Goal: Information Seeking & Learning: Learn about a topic

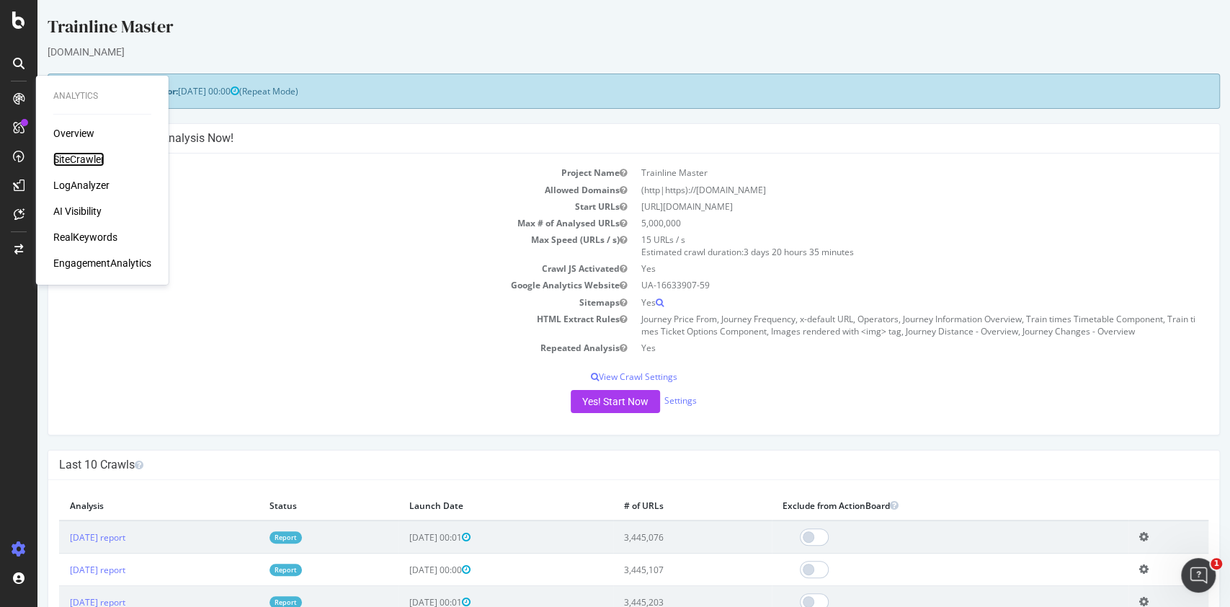
click at [88, 154] on div "SiteCrawler" at bounding box center [78, 159] width 51 height 14
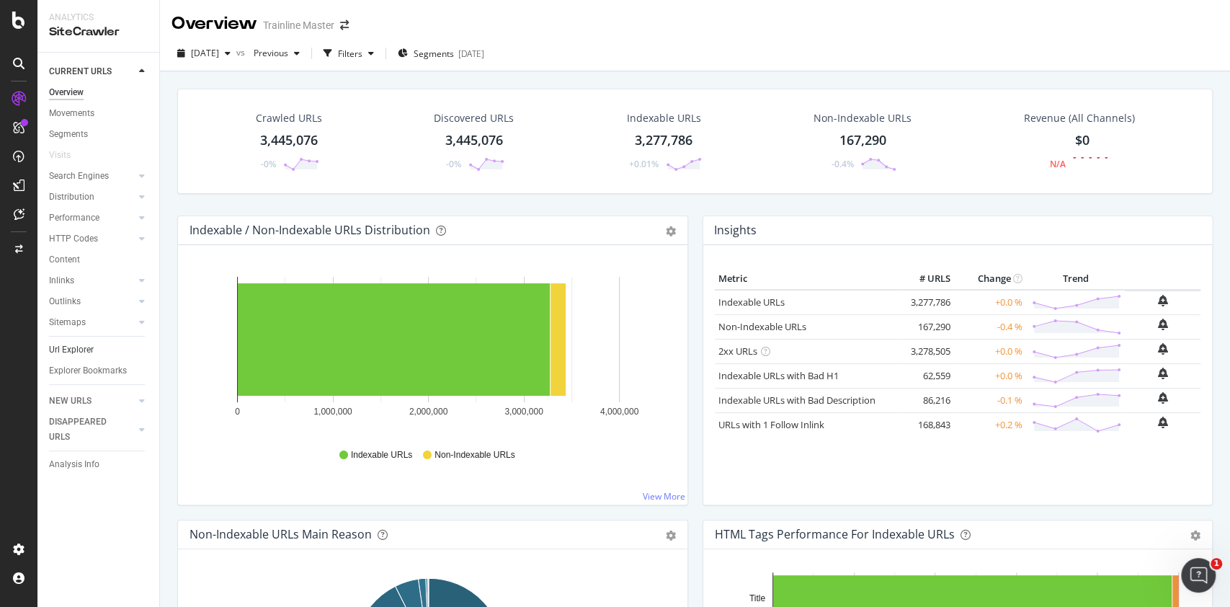
click at [93, 347] on link "Url Explorer" at bounding box center [99, 349] width 100 height 15
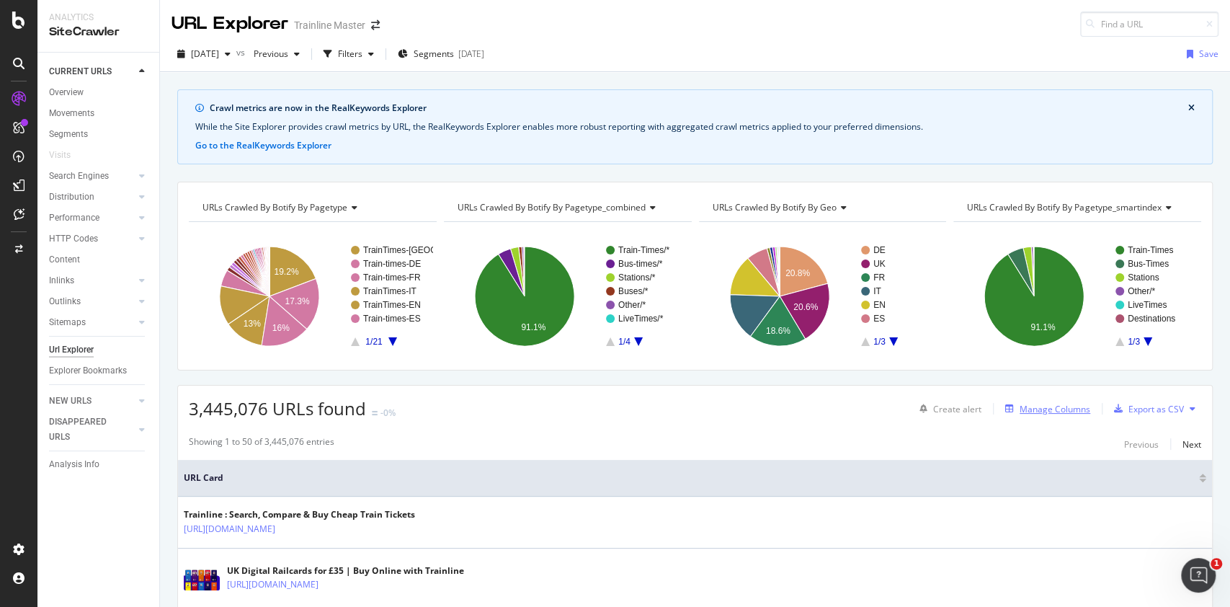
click at [1020, 403] on div "Manage Columns" at bounding box center [1055, 409] width 71 height 12
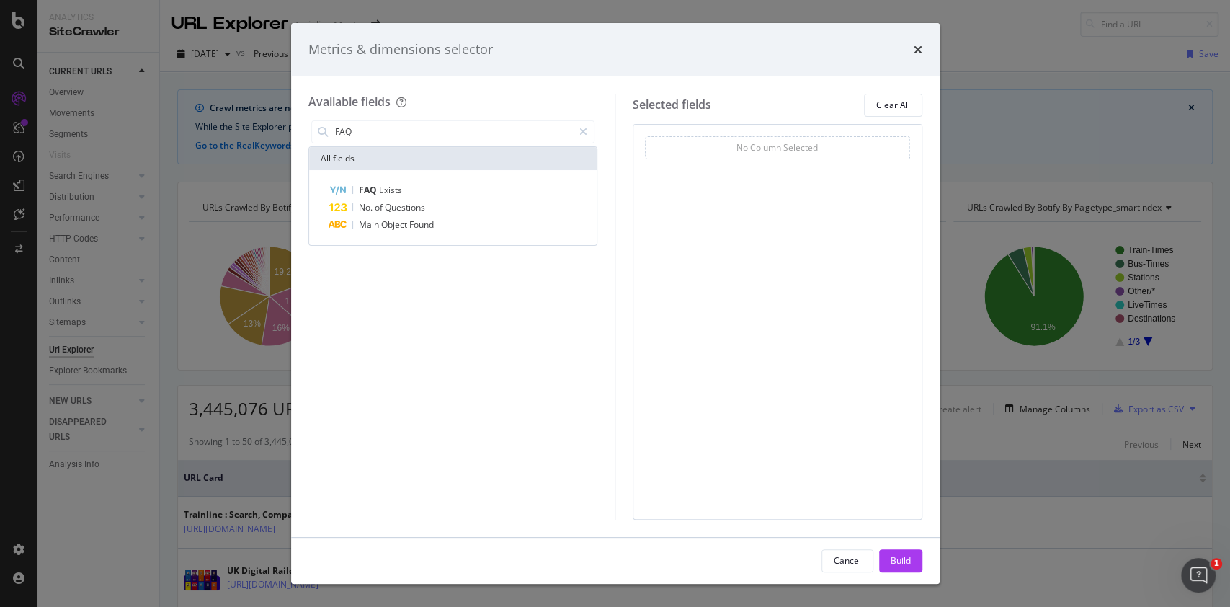
type input "FAQ"
click at [182, 68] on div "Metrics & dimensions selector Available fields FAQ All fields FAQ Exists No. of…" at bounding box center [615, 303] width 1230 height 607
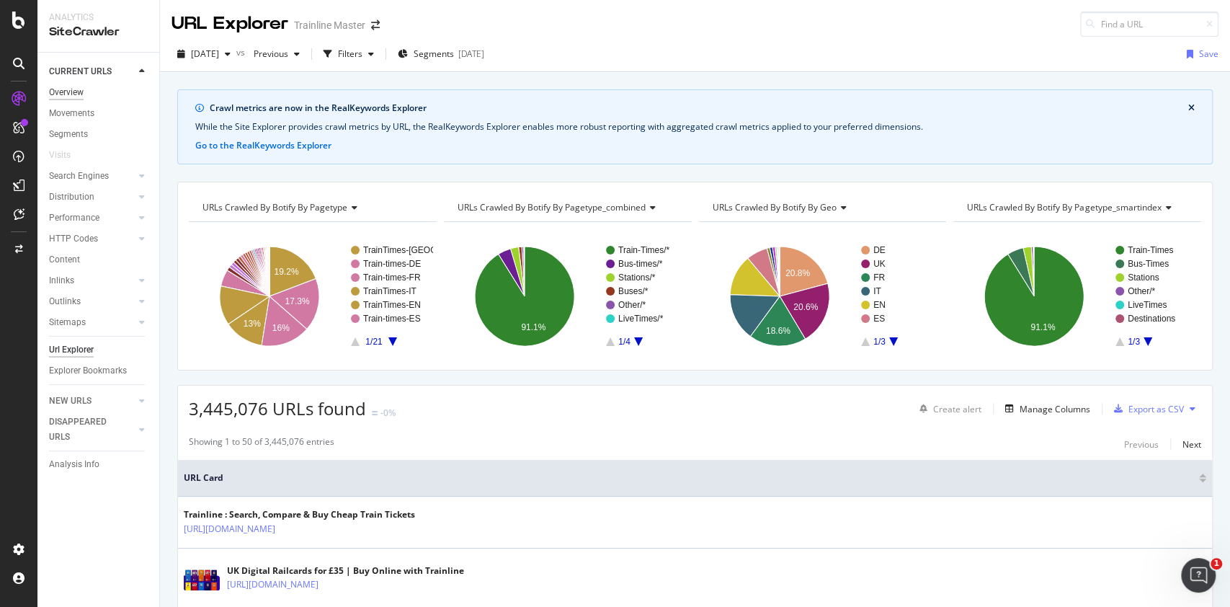
click at [69, 87] on div "Overview" at bounding box center [66, 92] width 35 height 15
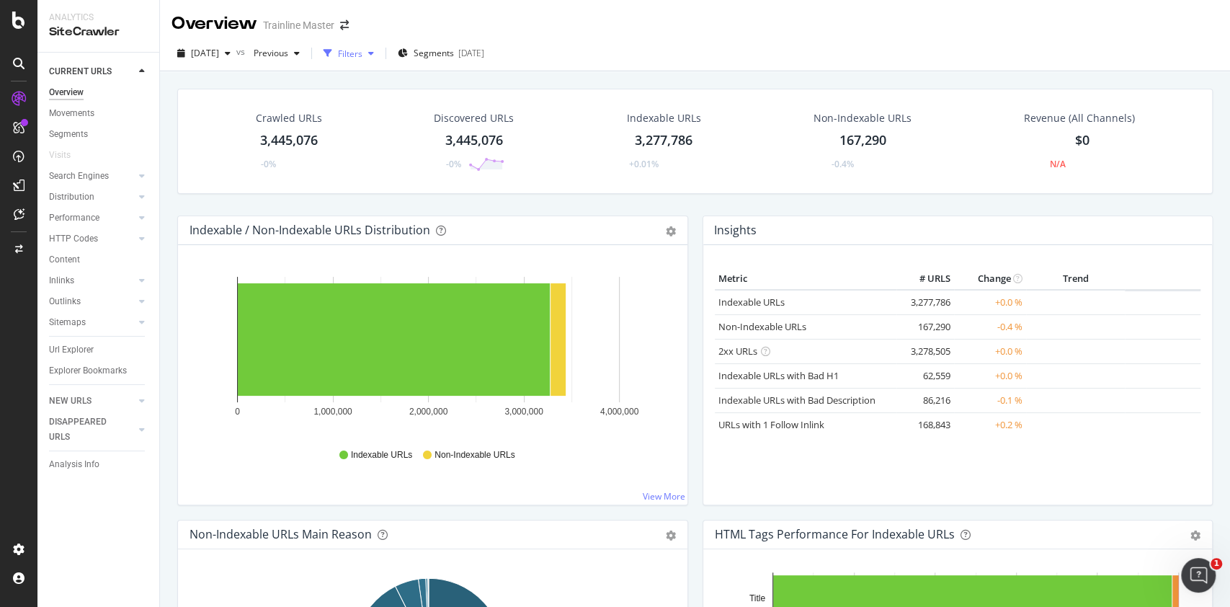
click at [362, 53] on div "Filters" at bounding box center [350, 54] width 24 height 12
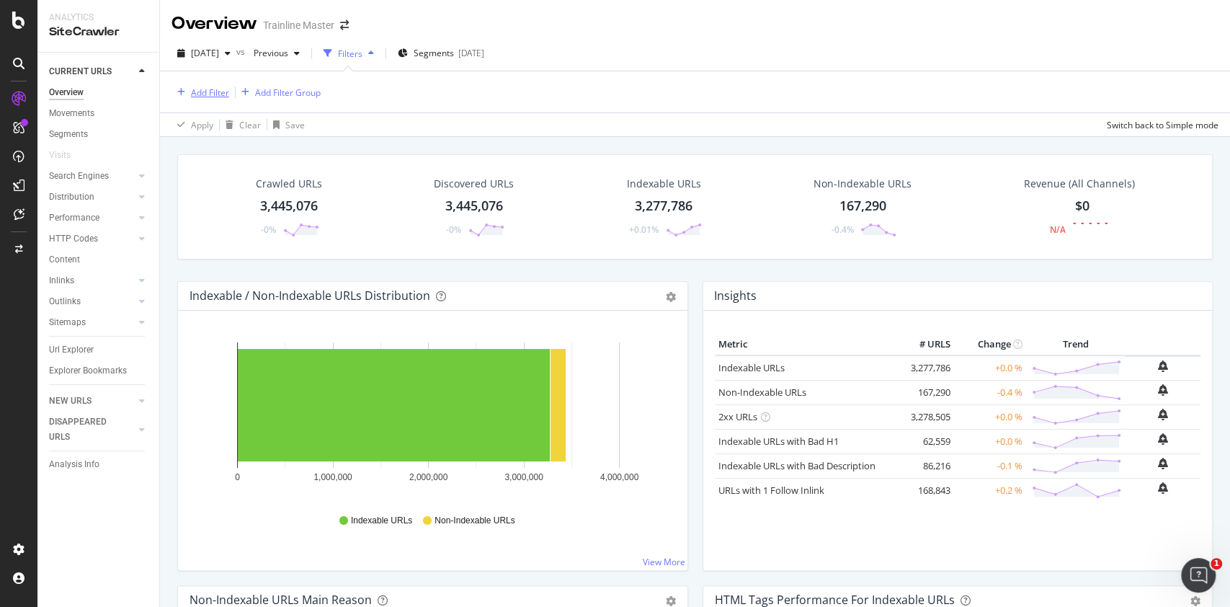
click at [208, 86] on div "Add Filter" at bounding box center [210, 92] width 38 height 12
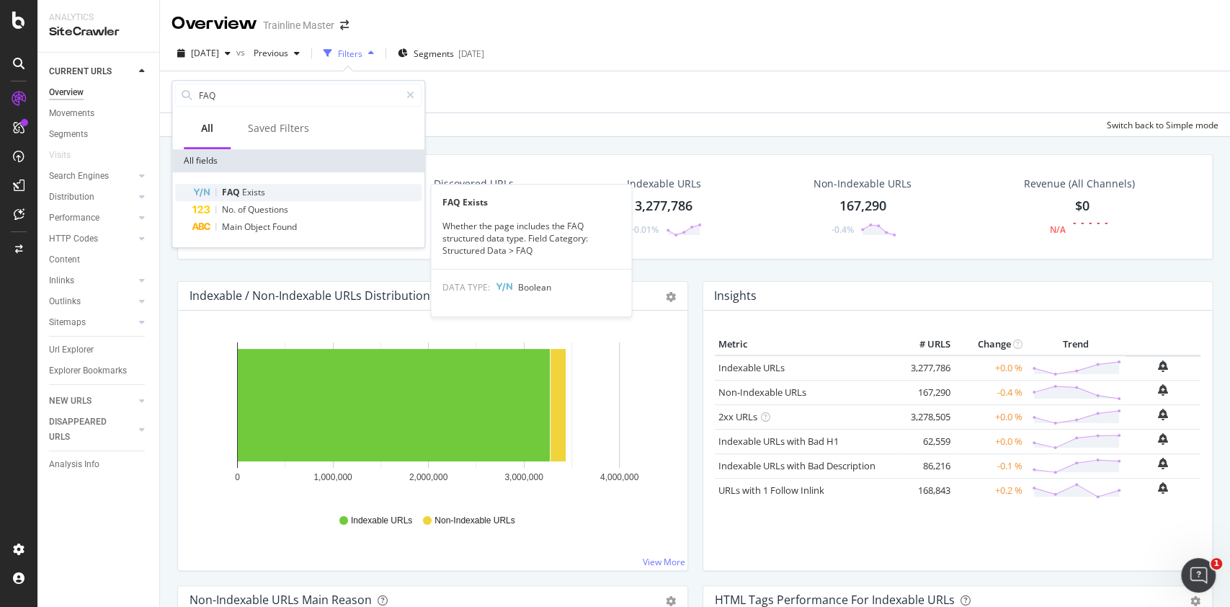
type input "FAQ"
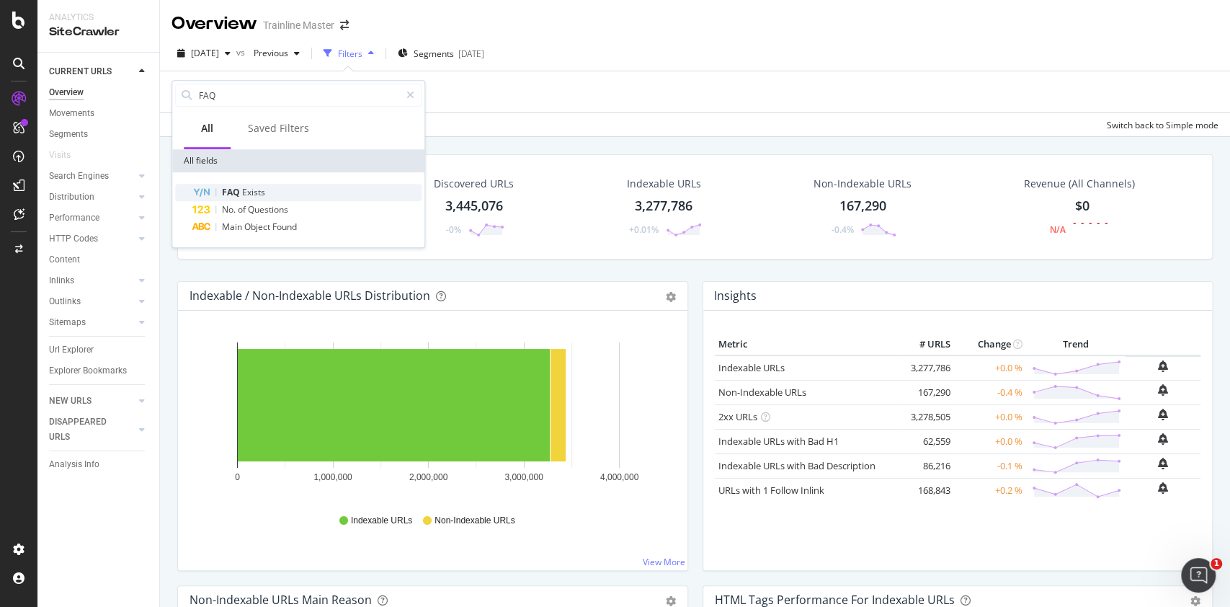
click at [333, 195] on div "FAQ Exists" at bounding box center [306, 192] width 229 height 17
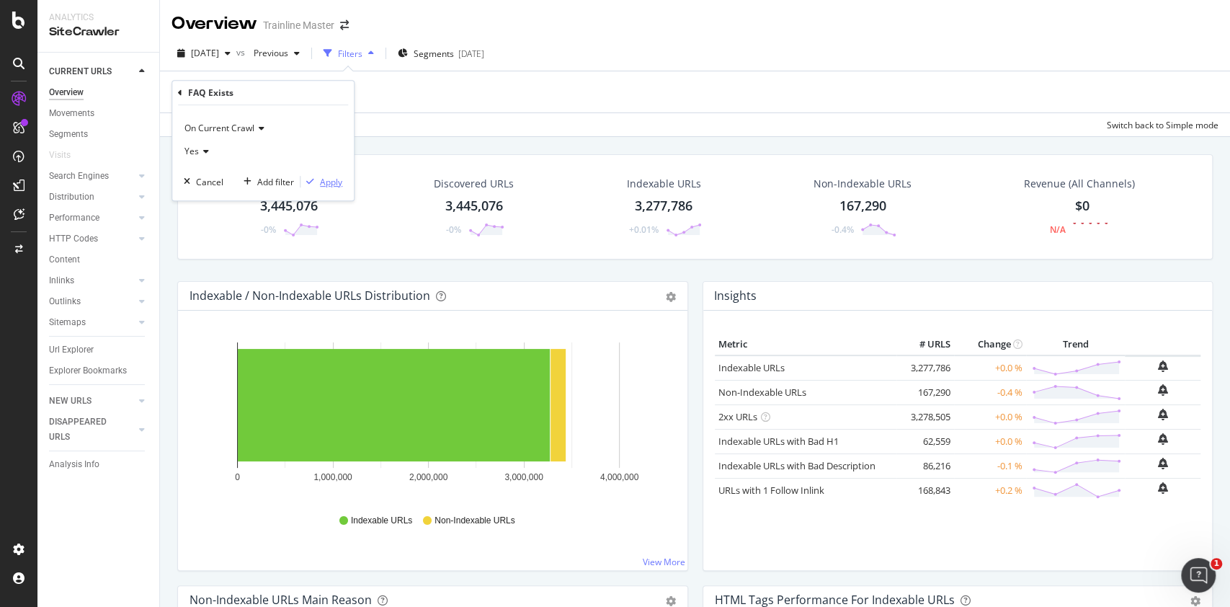
click at [342, 184] on div "On Current Crawl Yes Cancel Add filter Apply" at bounding box center [263, 152] width 182 height 95
click at [335, 185] on div "Apply" at bounding box center [331, 182] width 22 height 12
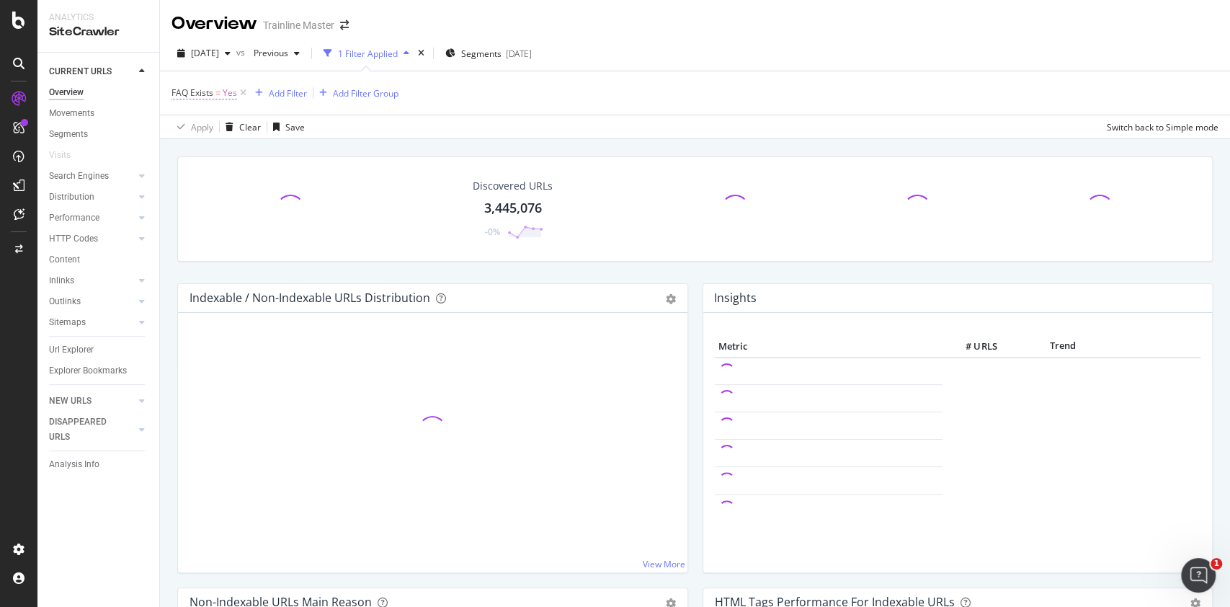
click at [213, 92] on span "FAQ Exists" at bounding box center [192, 92] width 42 height 12
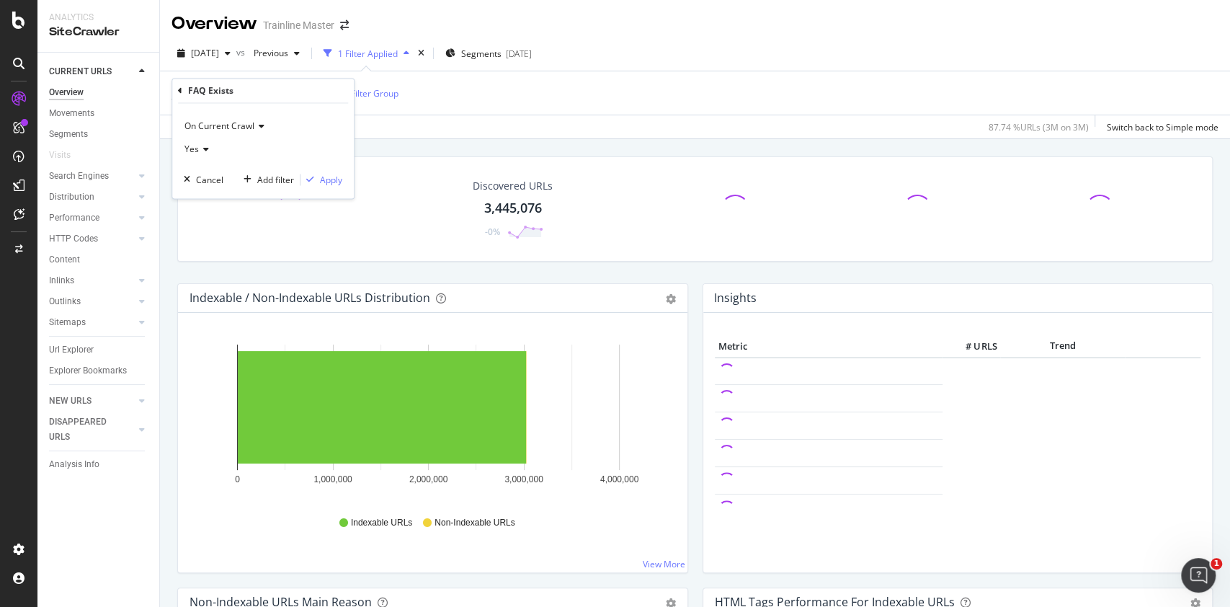
click at [498, 118] on div "Apply Clear Save 87.74 % URLs ( 3M on 3M ) Switch back to Simple mode" at bounding box center [695, 127] width 1070 height 24
click at [303, 89] on div "Add Filter" at bounding box center [288, 93] width 38 height 12
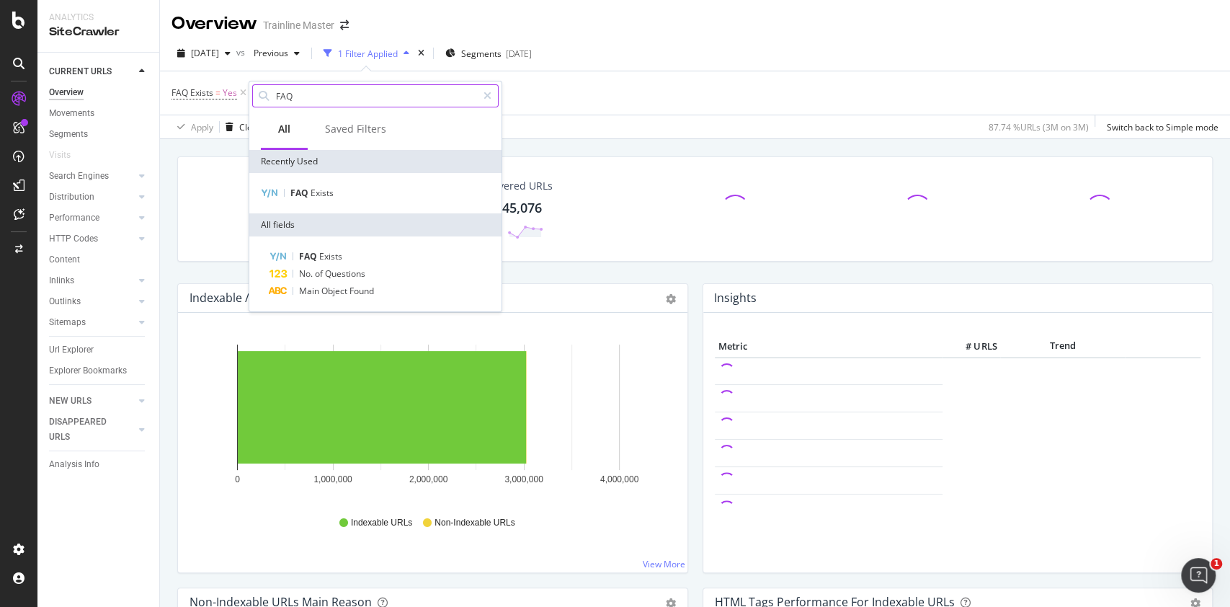
click at [318, 95] on input "FAQ" at bounding box center [376, 96] width 202 height 22
type input "F"
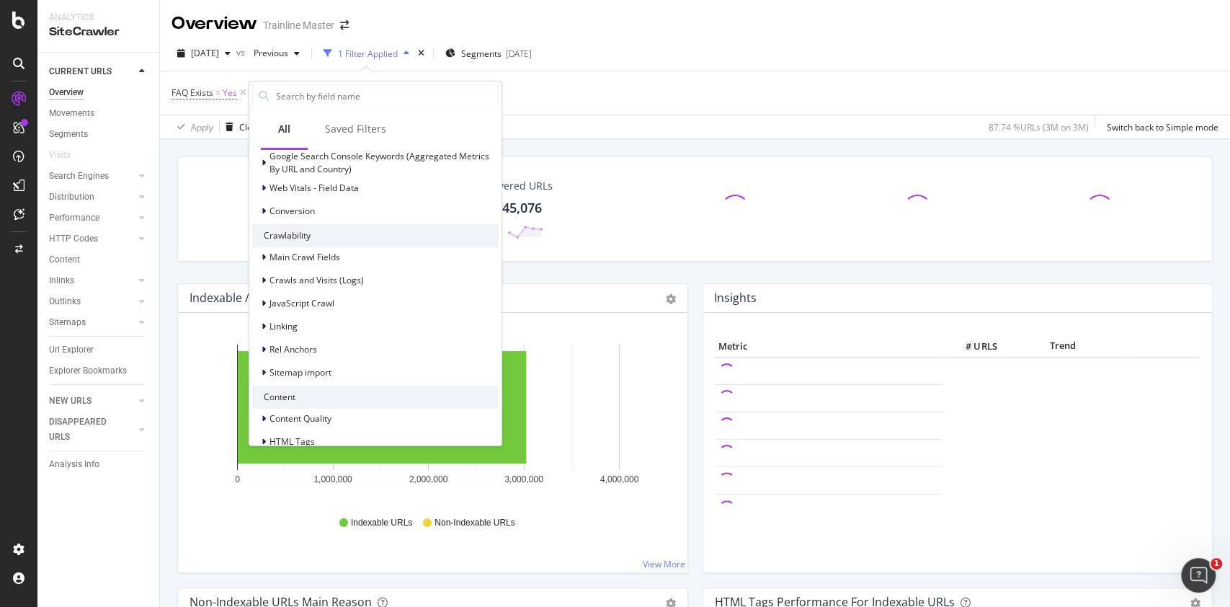
scroll to position [480, 0]
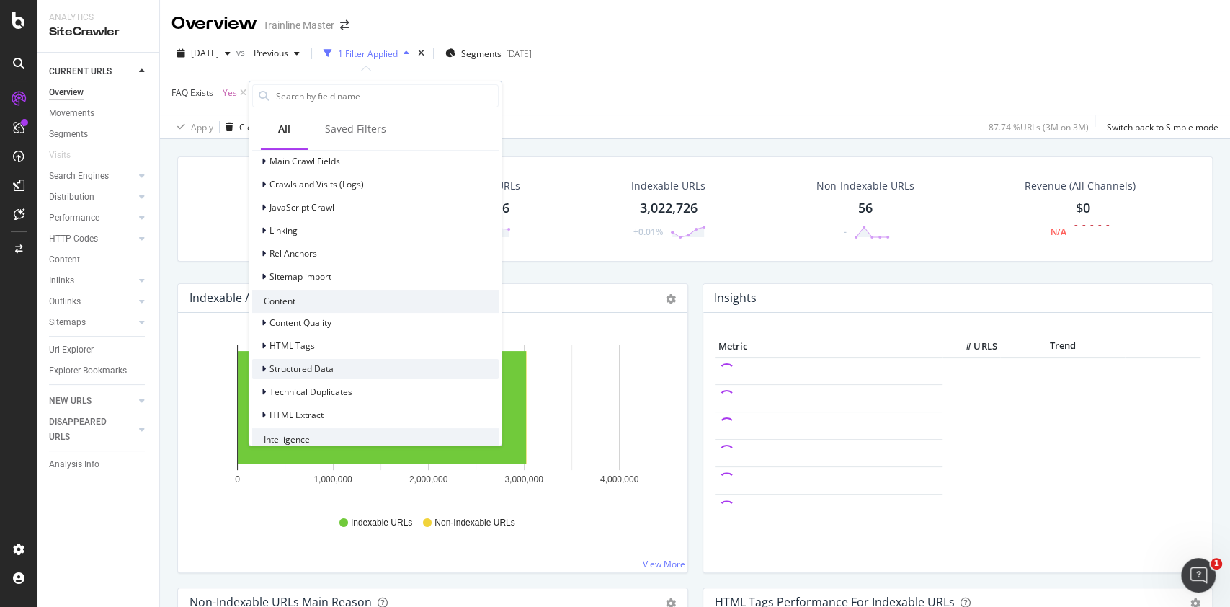
click at [264, 365] on icon at bounding box center [264, 369] width 4 height 9
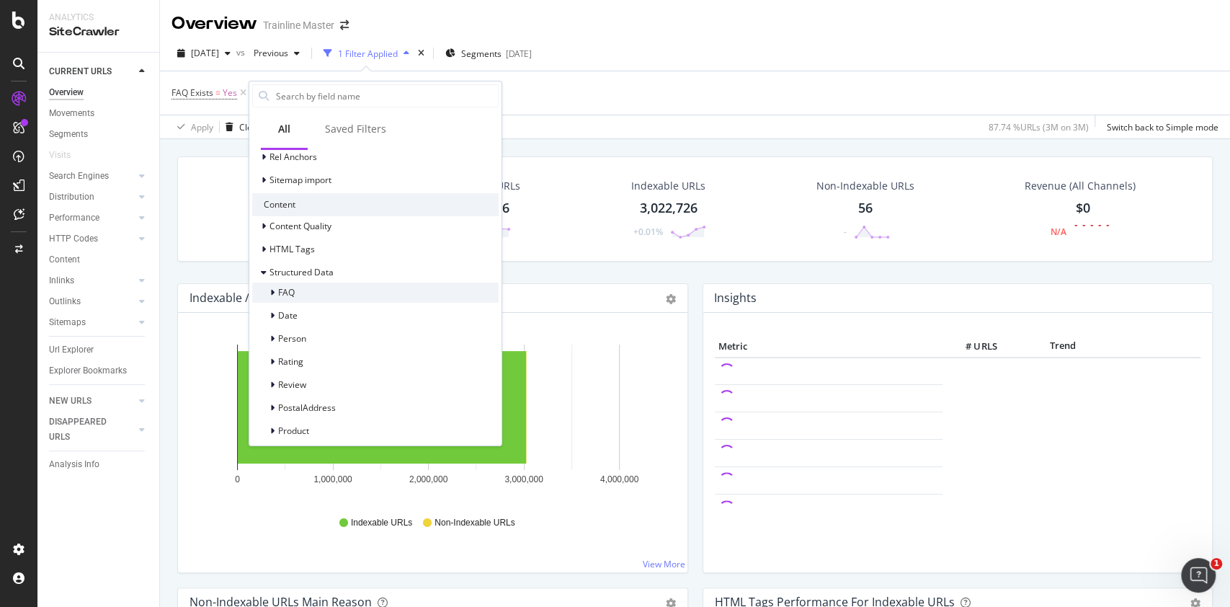
click at [277, 290] on div at bounding box center [273, 292] width 9 height 14
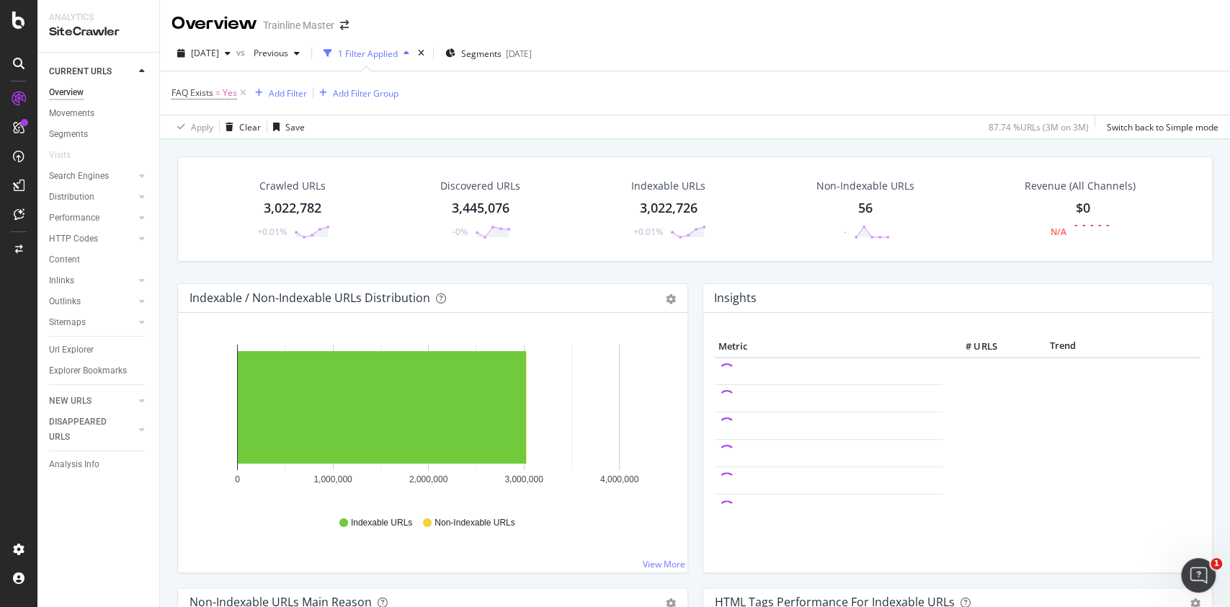
click at [581, 107] on div "FAQ Exists = Yes Add Filter Add Filter Group" at bounding box center [694, 92] width 1047 height 43
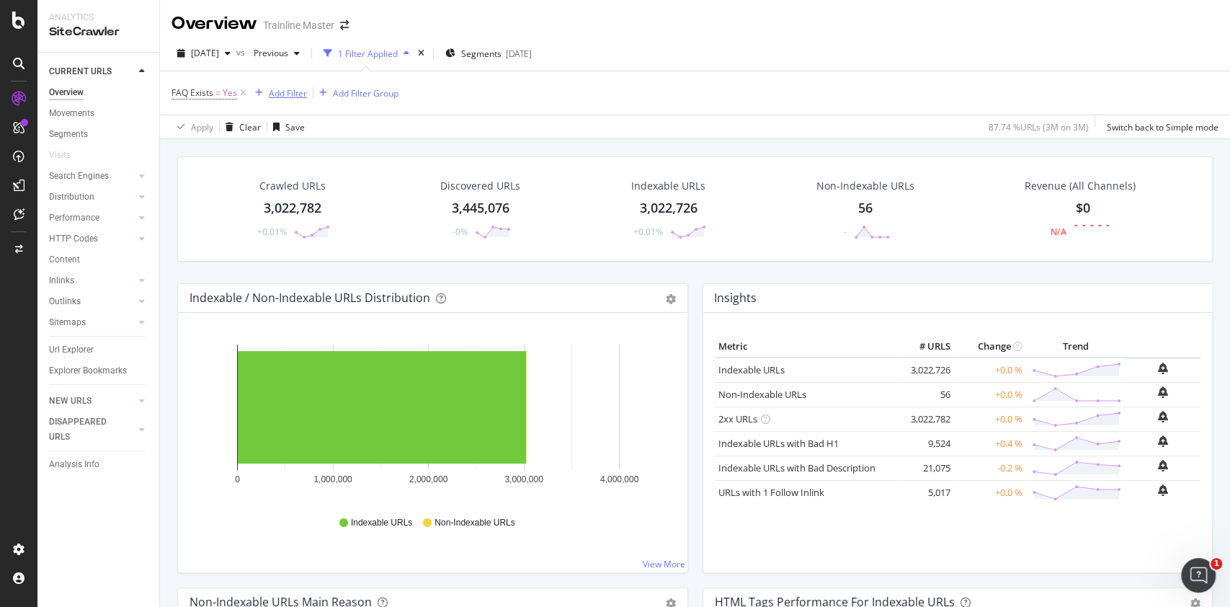
click at [277, 95] on div "Add Filter" at bounding box center [288, 93] width 38 height 12
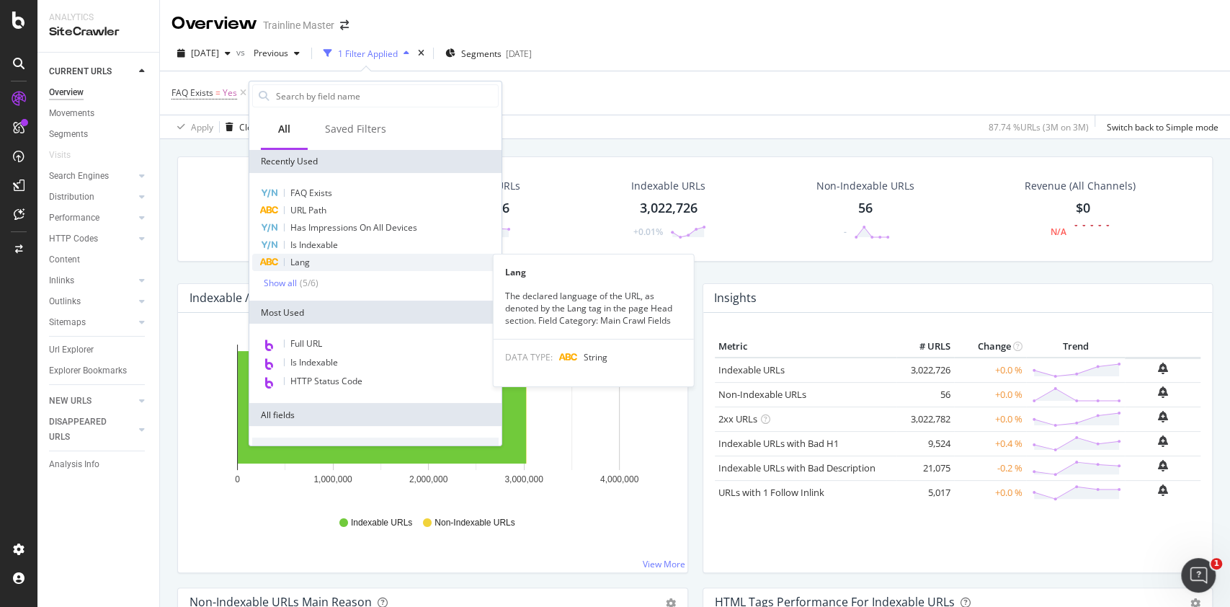
click at [342, 254] on div "Lang" at bounding box center [375, 262] width 246 height 17
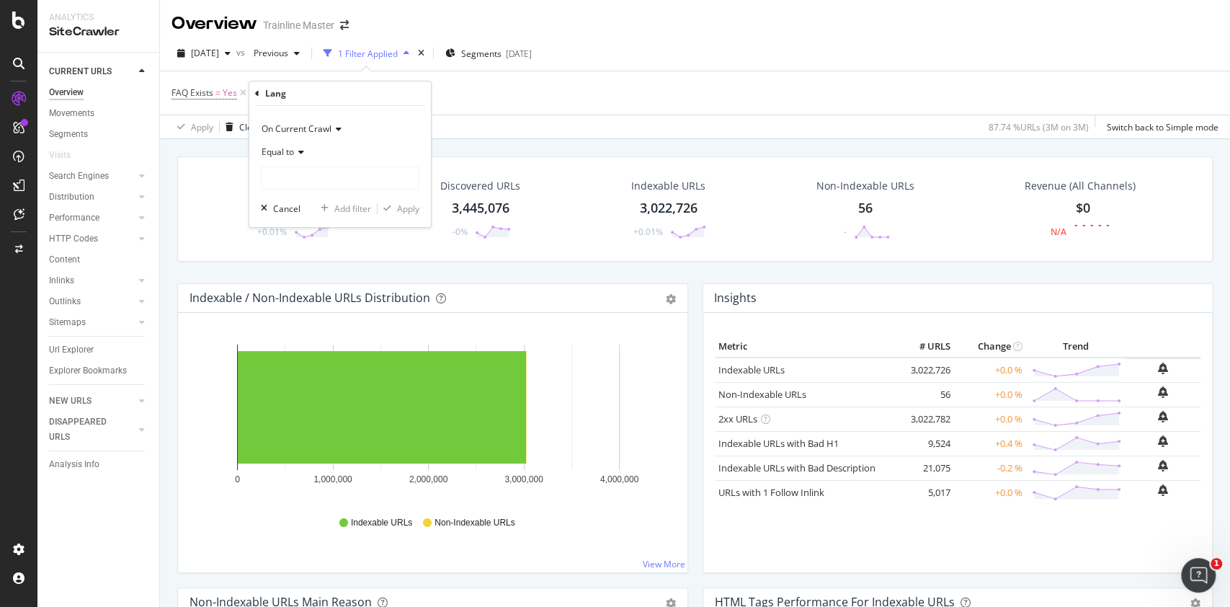
click at [261, 92] on div "Lang" at bounding box center [340, 93] width 170 height 24
click at [255, 95] on icon at bounding box center [257, 93] width 4 height 9
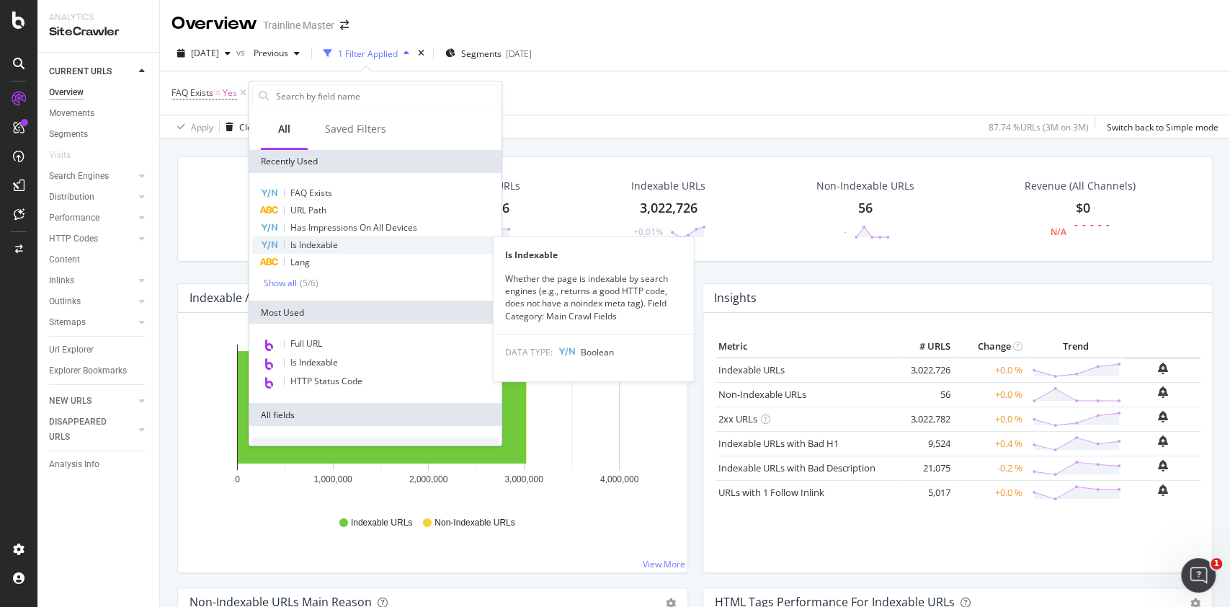
click at [337, 251] on div "Is Indexable" at bounding box center [375, 244] width 246 height 17
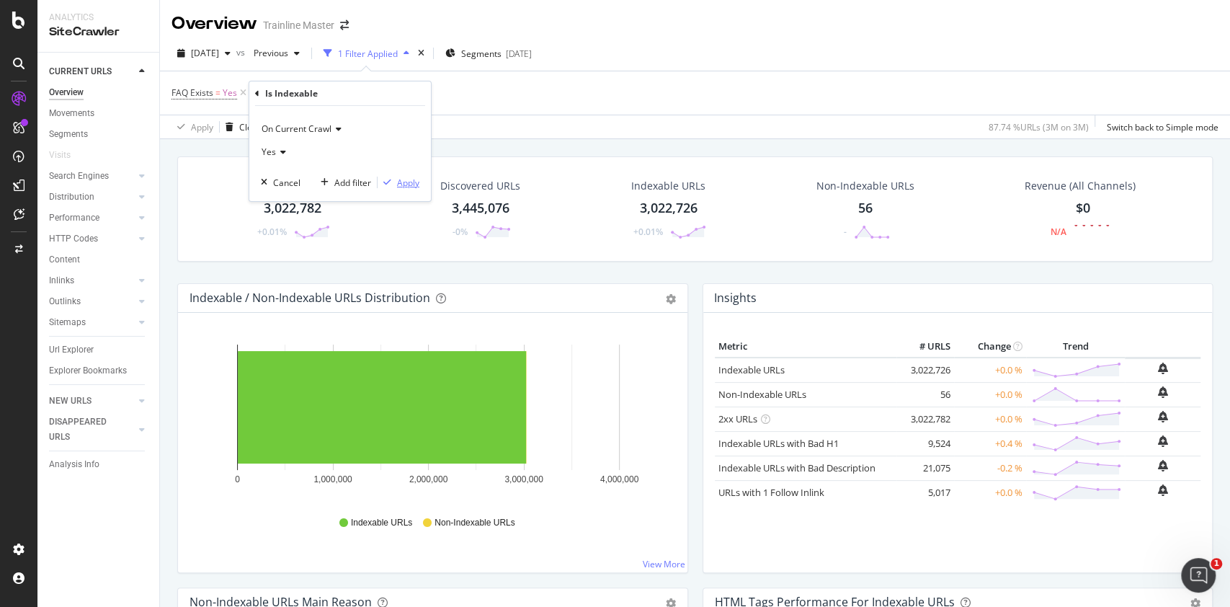
click at [413, 182] on div "Apply" at bounding box center [408, 183] width 22 height 12
click at [352, 88] on icon at bounding box center [350, 93] width 12 height 14
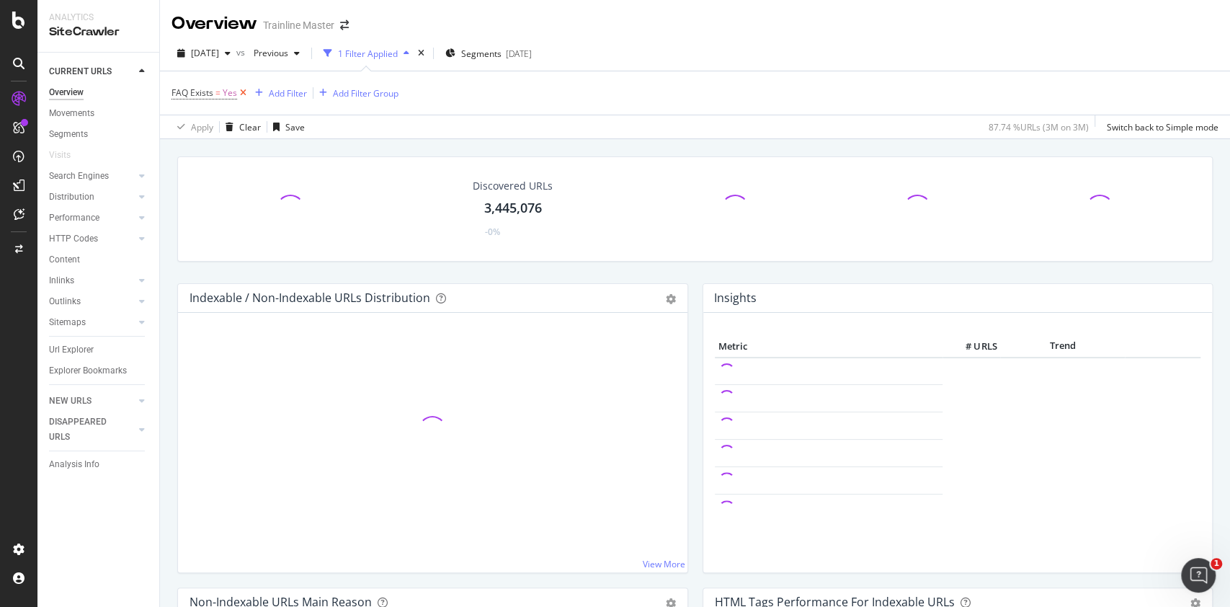
click at [238, 95] on icon at bounding box center [243, 93] width 12 height 14
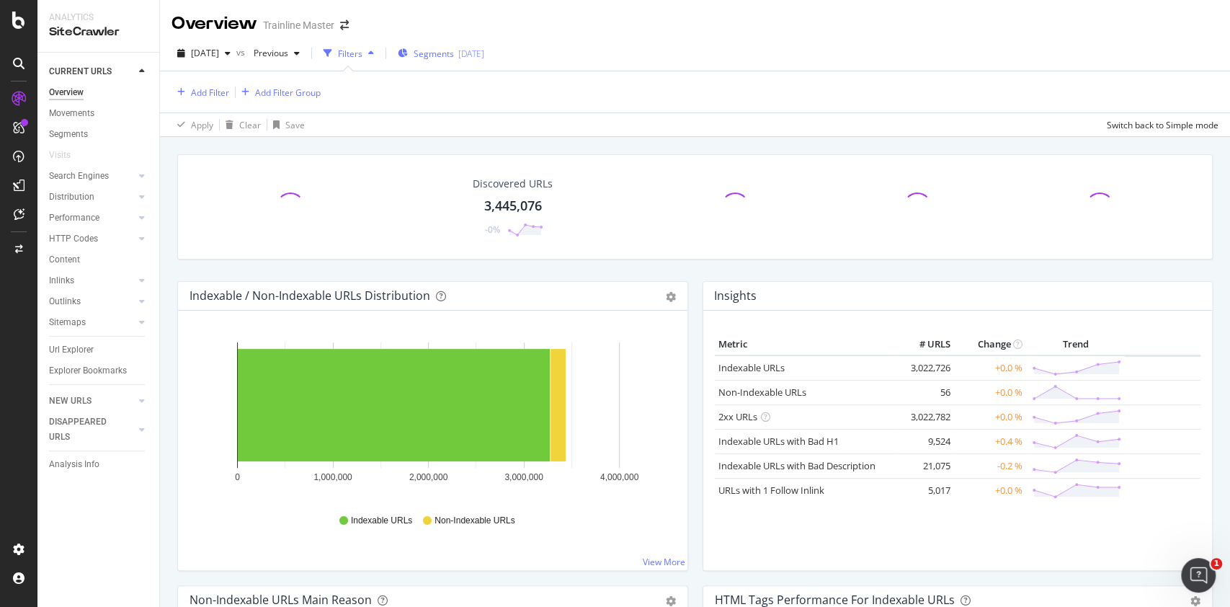
click at [484, 56] on div "[DATE]" at bounding box center [471, 54] width 26 height 12
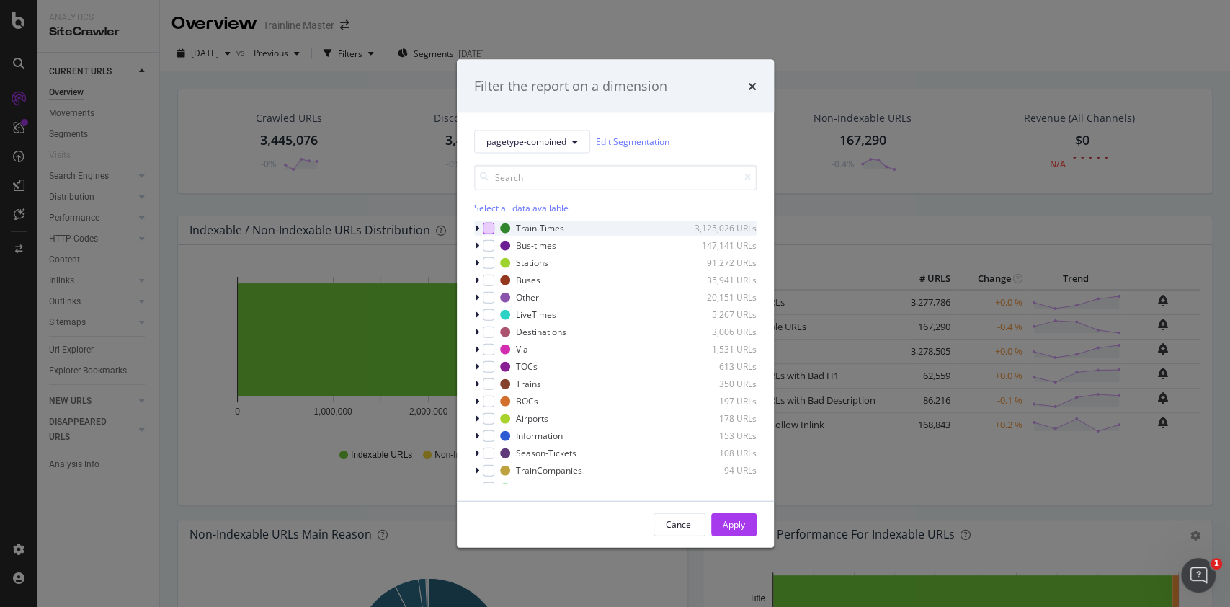
click at [491, 228] on div "modal" at bounding box center [489, 228] width 12 height 12
click at [746, 533] on button "Apply" at bounding box center [733, 523] width 45 height 23
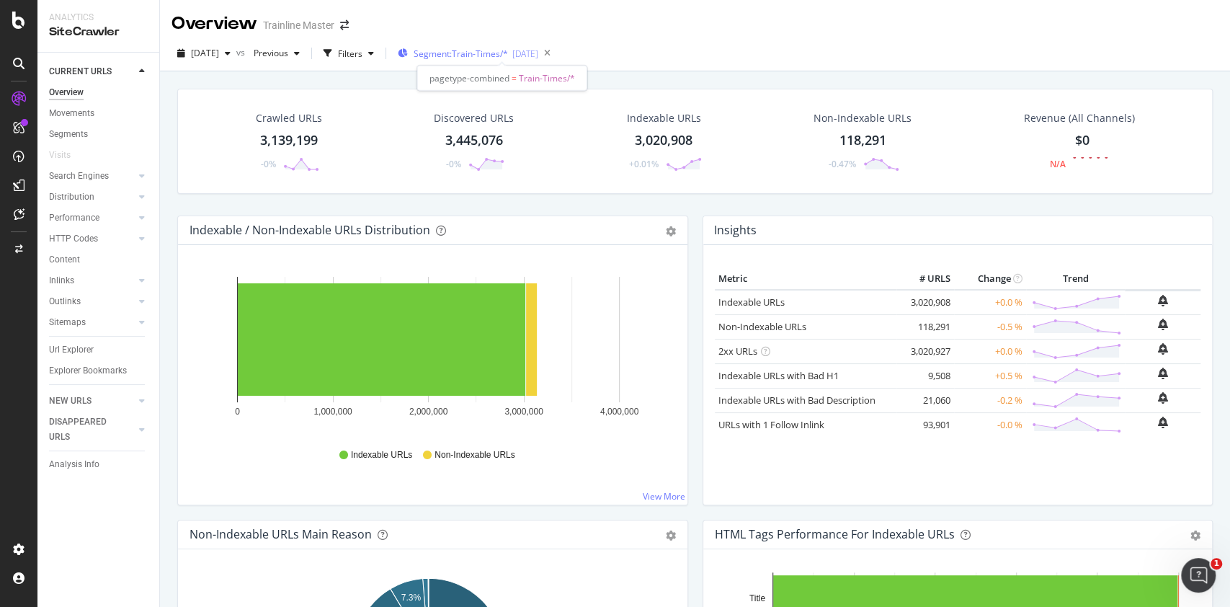
click at [483, 52] on span "Segment: Train-Times/*" at bounding box center [461, 54] width 94 height 12
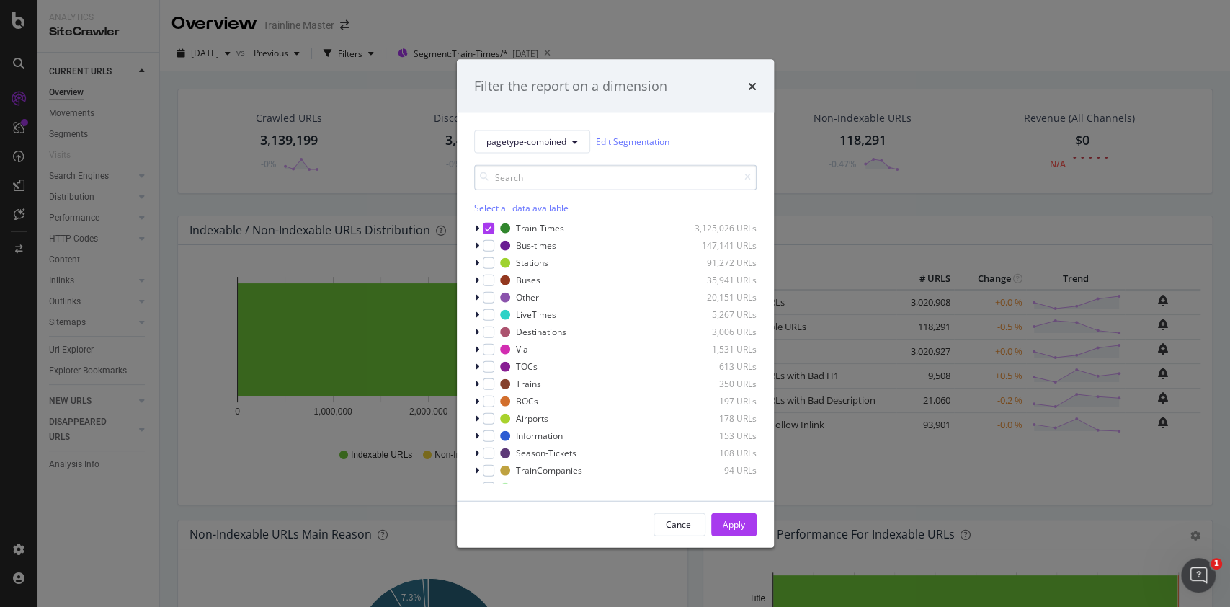
click at [499, 177] on input "modal" at bounding box center [615, 176] width 282 height 25
click at [757, 89] on div "Filter the report on a dimension" at bounding box center [615, 86] width 317 height 53
click at [755, 89] on icon "times" at bounding box center [752, 86] width 9 height 12
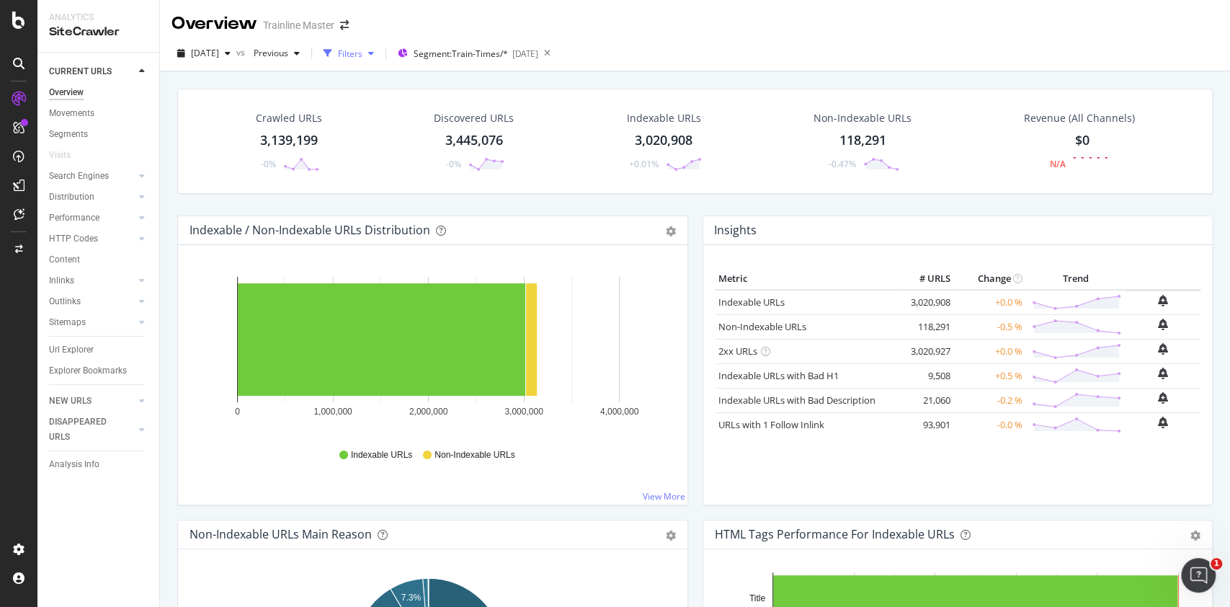
click at [332, 55] on icon "button" at bounding box center [328, 53] width 9 height 9
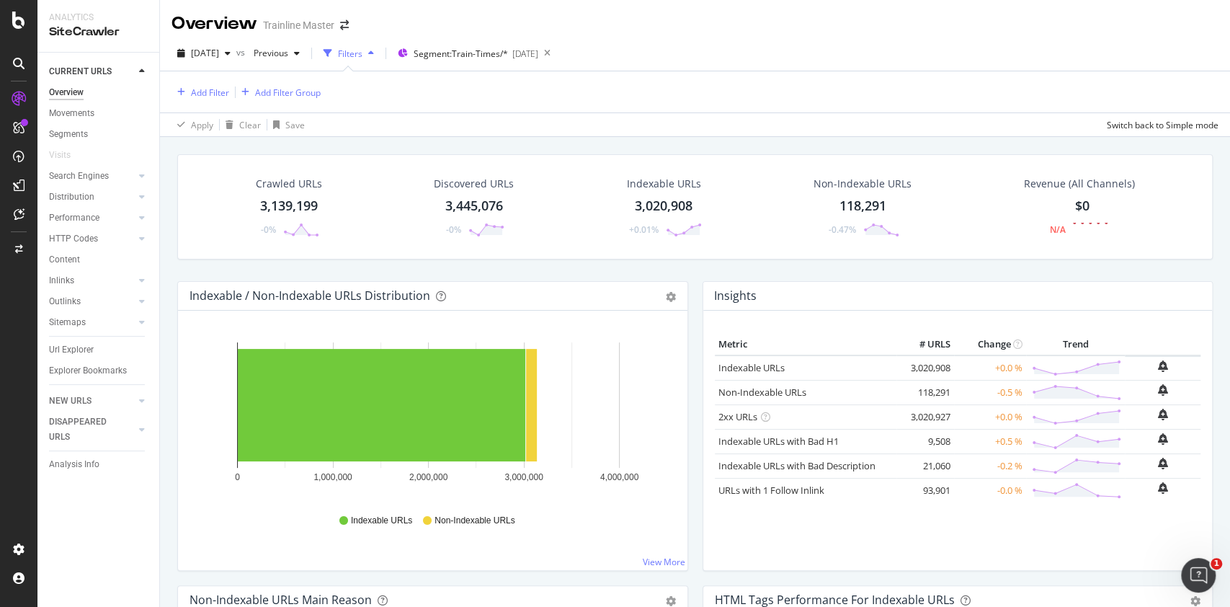
click at [211, 101] on div "Add Filter Add Filter Group" at bounding box center [694, 91] width 1047 height 41
click at [210, 95] on div "Add Filter" at bounding box center [210, 92] width 38 height 12
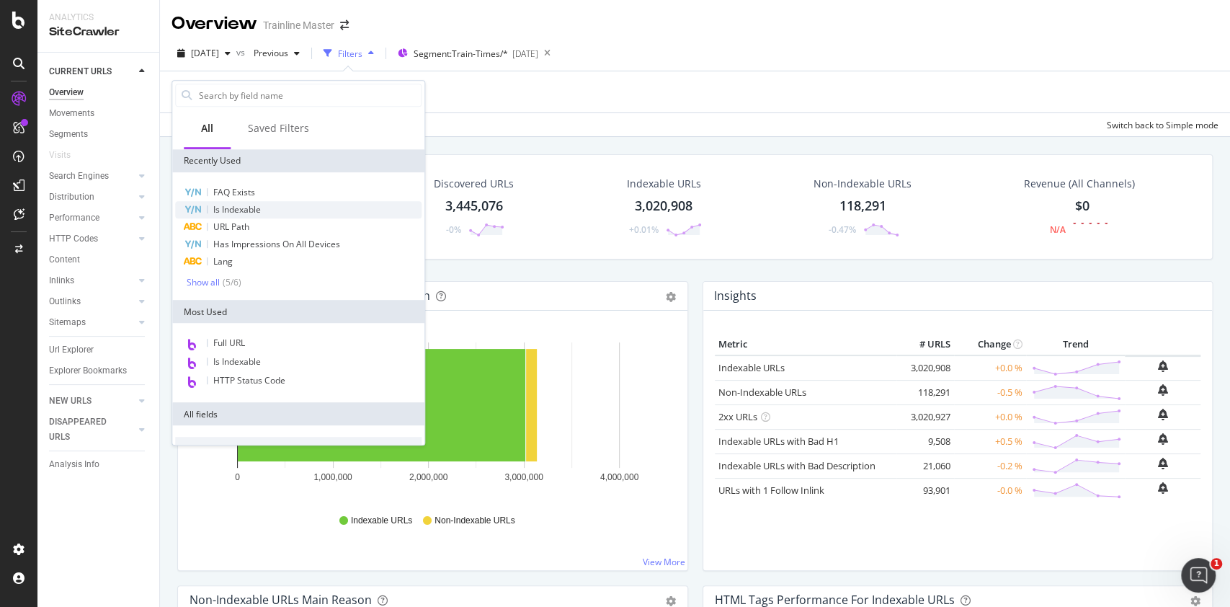
click at [242, 207] on span "Is Indexable" at bounding box center [237, 209] width 48 height 12
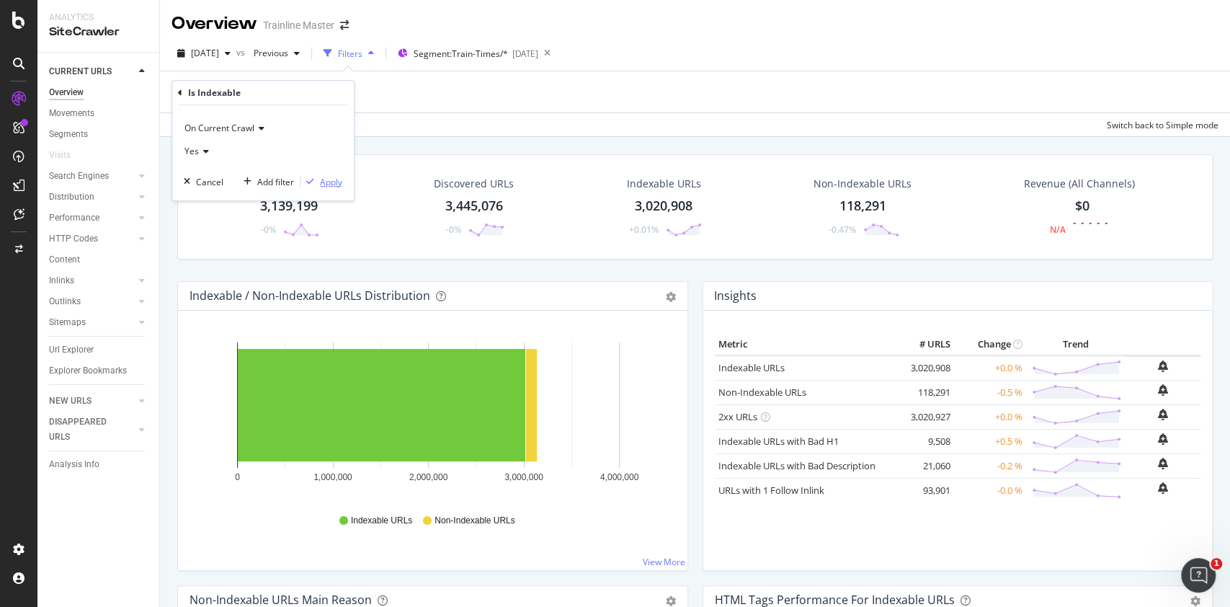
click at [329, 182] on div "Apply" at bounding box center [331, 182] width 22 height 12
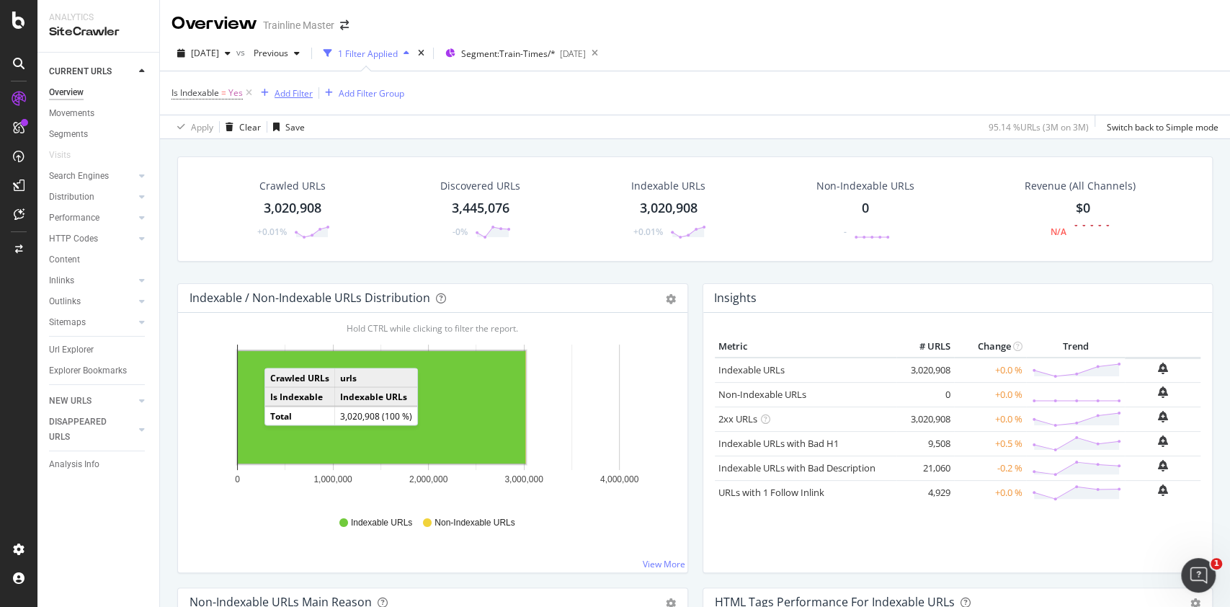
click at [273, 90] on div "button" at bounding box center [264, 93] width 19 height 9
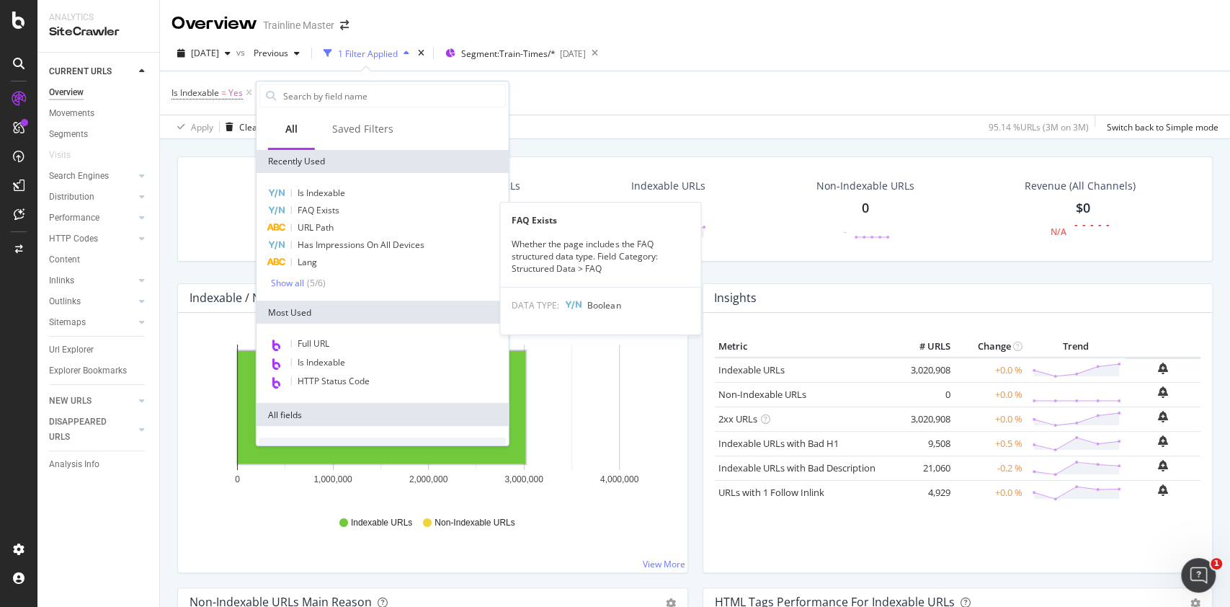
click at [326, 205] on span "FAQ Exists" at bounding box center [319, 210] width 42 height 12
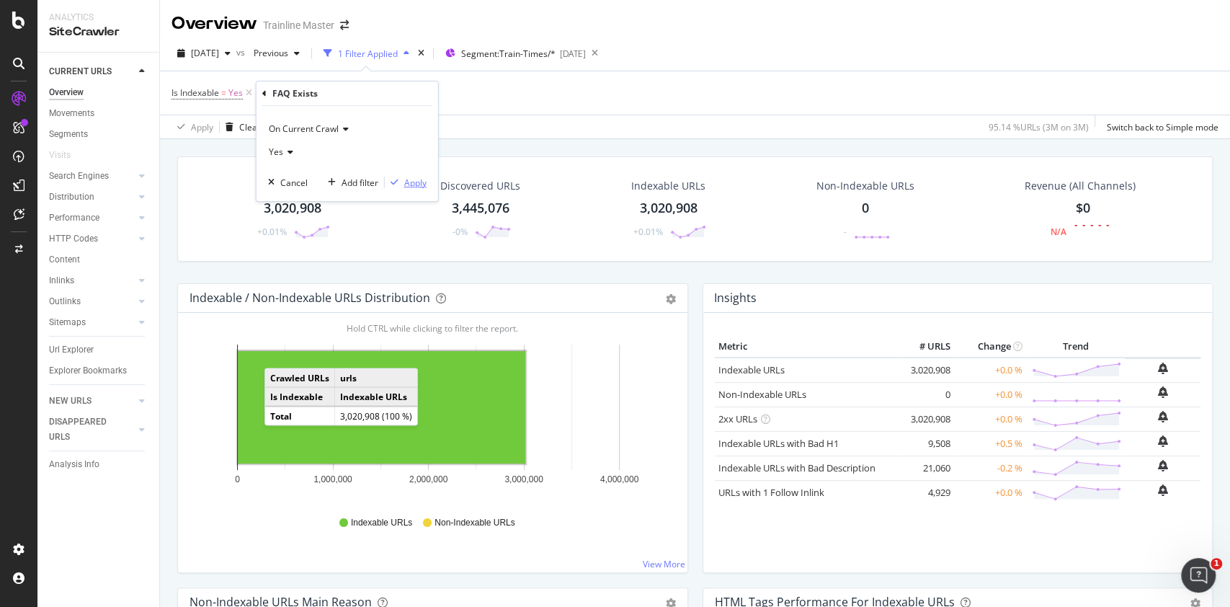
click at [408, 179] on div "Apply" at bounding box center [415, 183] width 22 height 12
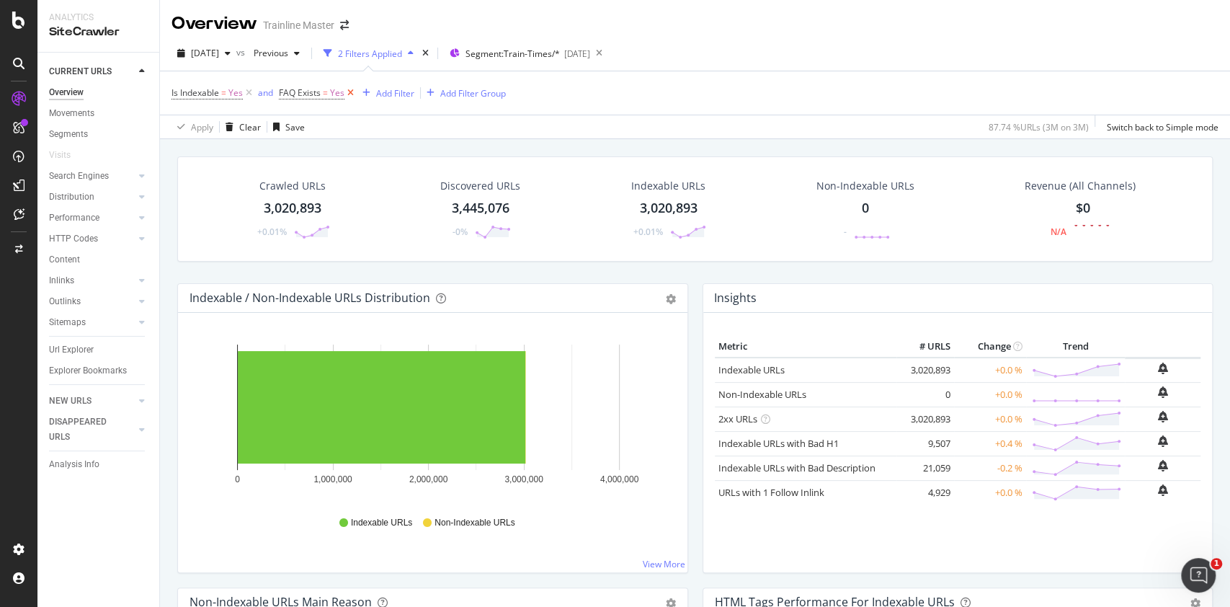
click at [351, 92] on icon at bounding box center [350, 93] width 12 height 14
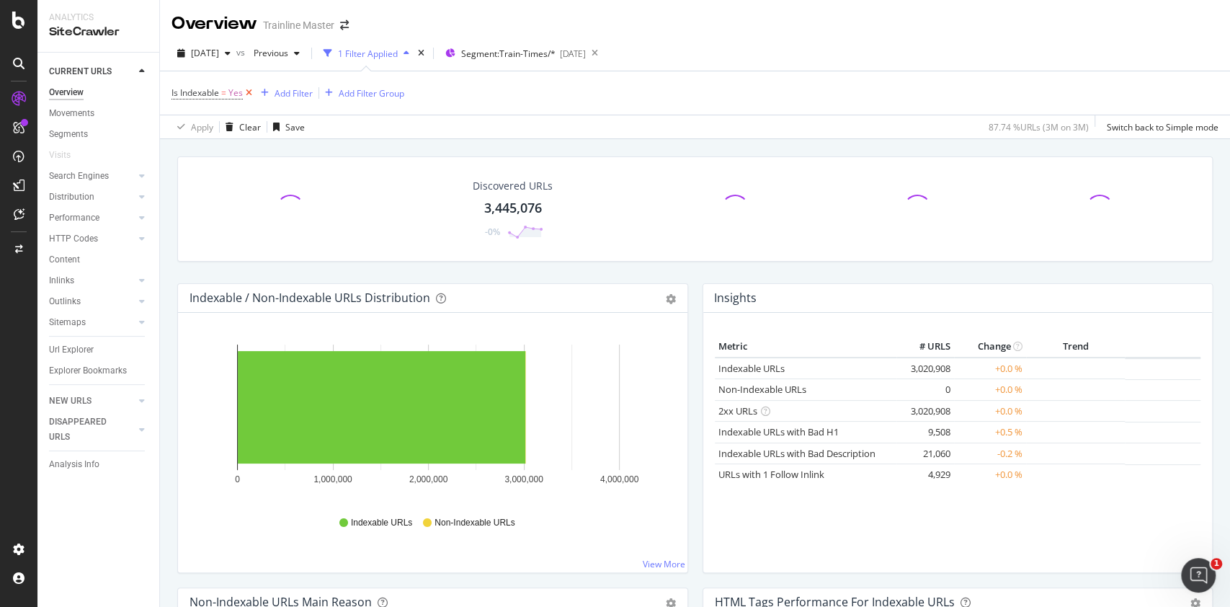
click at [246, 99] on icon at bounding box center [249, 93] width 12 height 14
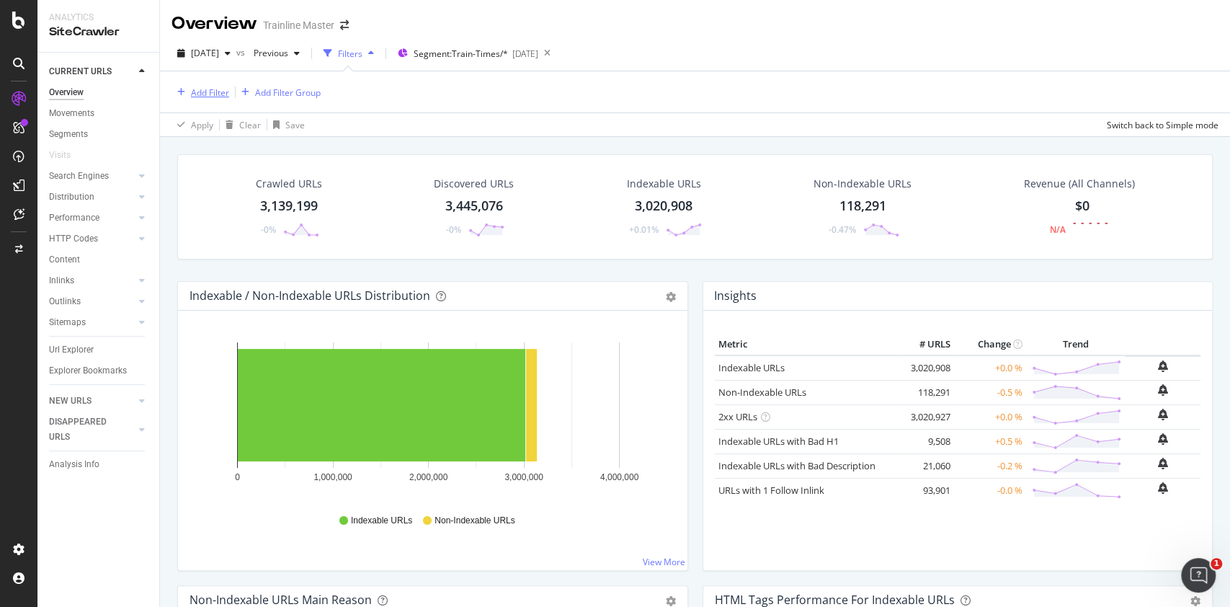
click at [218, 88] on div "Add Filter" at bounding box center [210, 92] width 38 height 12
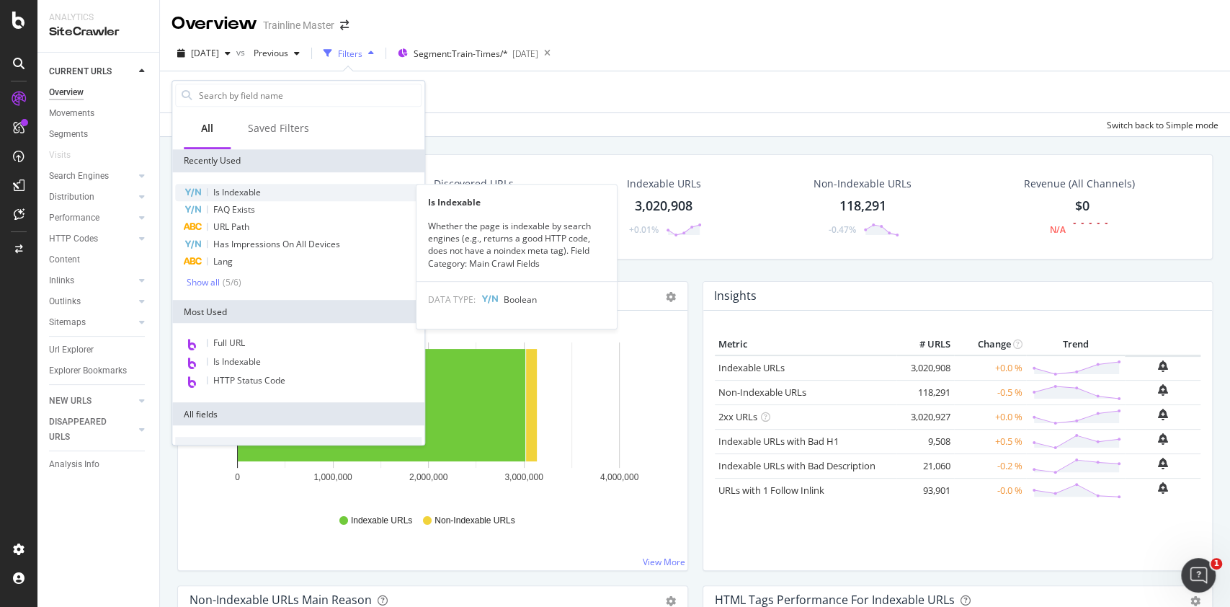
click at [260, 192] on span "Is Indexable" at bounding box center [237, 192] width 48 height 12
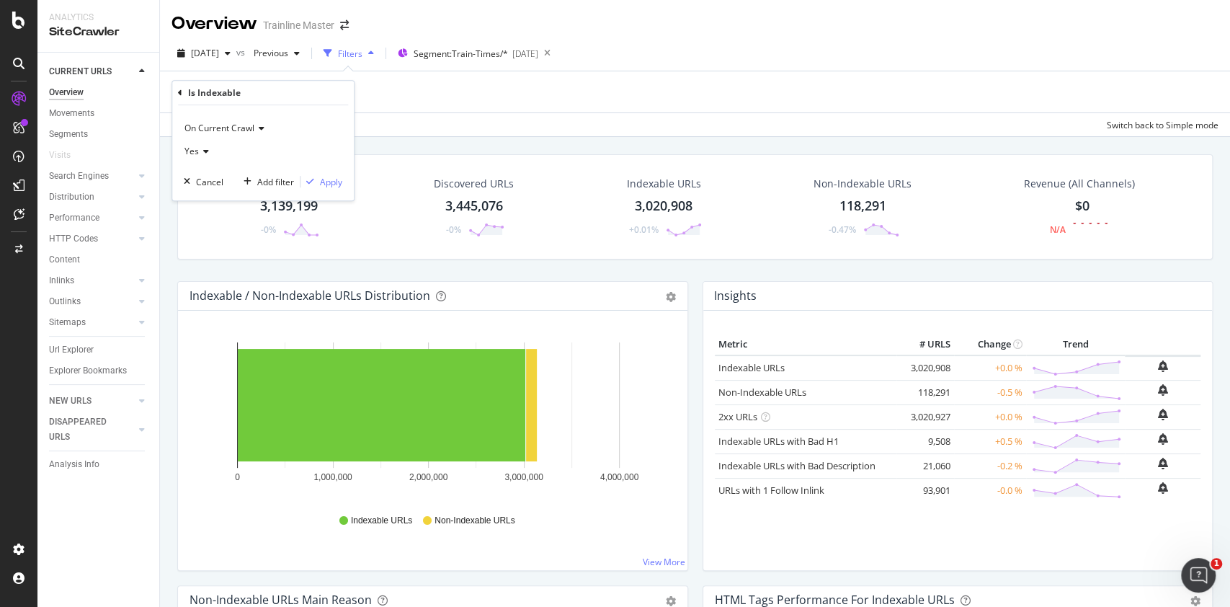
click at [202, 143] on div "Yes" at bounding box center [263, 151] width 159 height 23
click at [220, 199] on div "No" at bounding box center [264, 199] width 154 height 19
click at [326, 182] on div "Apply" at bounding box center [331, 182] width 22 height 12
